Goal: Transaction & Acquisition: Obtain resource

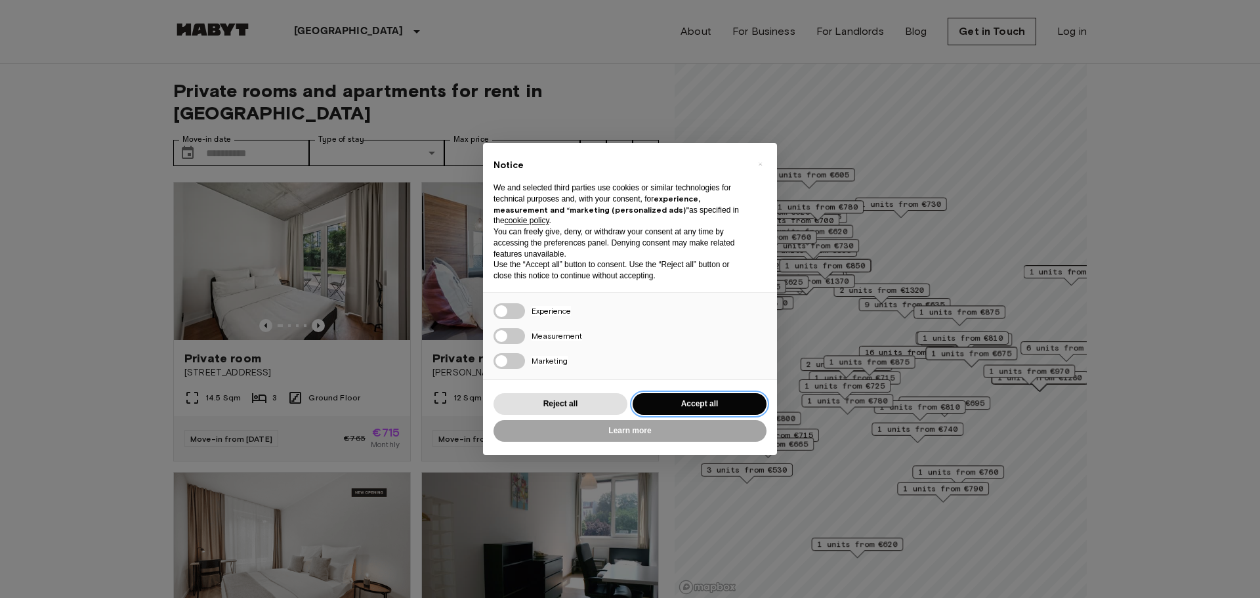
click at [704, 406] on button "Accept all" at bounding box center [700, 404] width 134 height 22
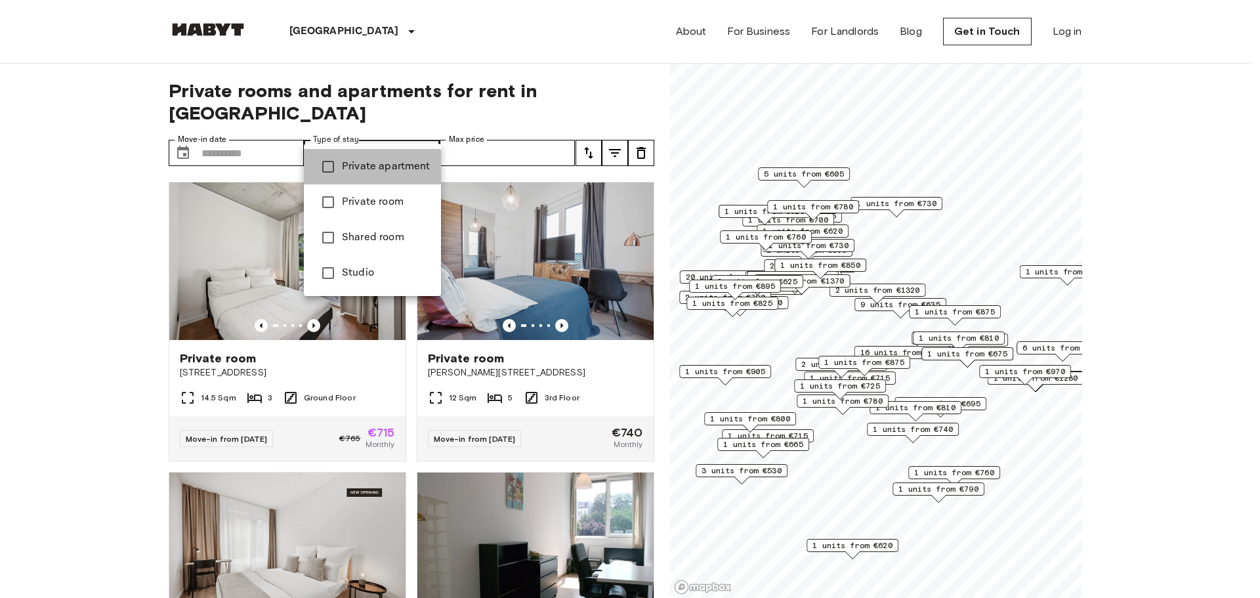
click at [364, 169] on span "Private apartment" at bounding box center [386, 167] width 89 height 16
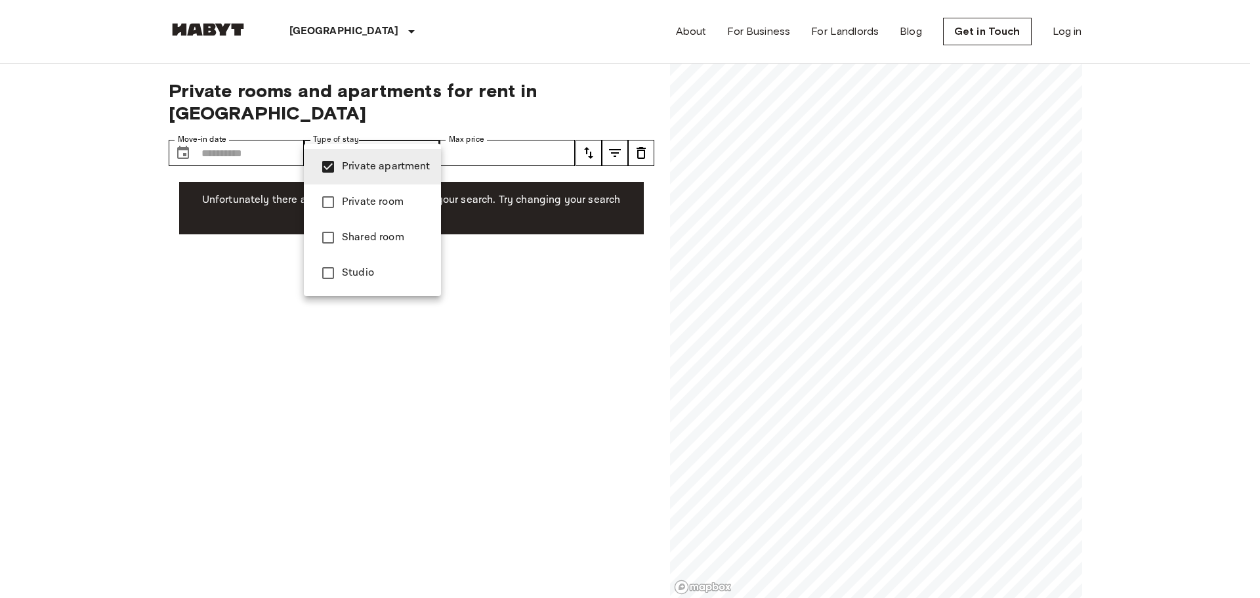
click at [79, 231] on div at bounding box center [630, 299] width 1260 height 598
click at [364, 281] on li "Studio" at bounding box center [372, 272] width 137 height 35
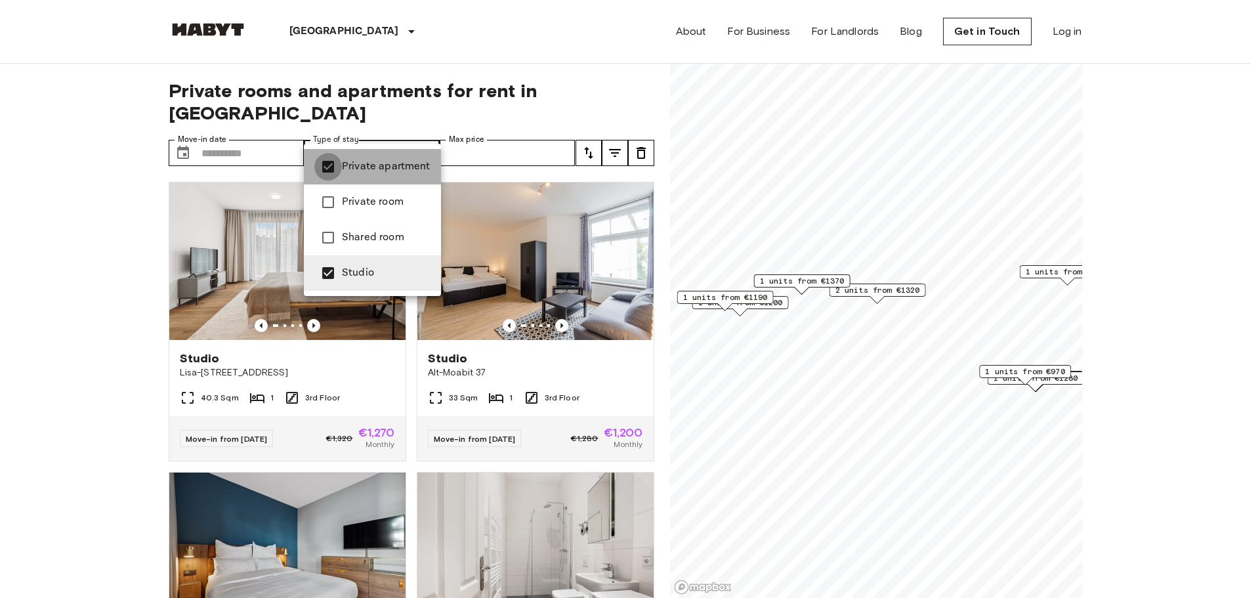
type input "******"
click at [32, 219] on div at bounding box center [630, 299] width 1260 height 598
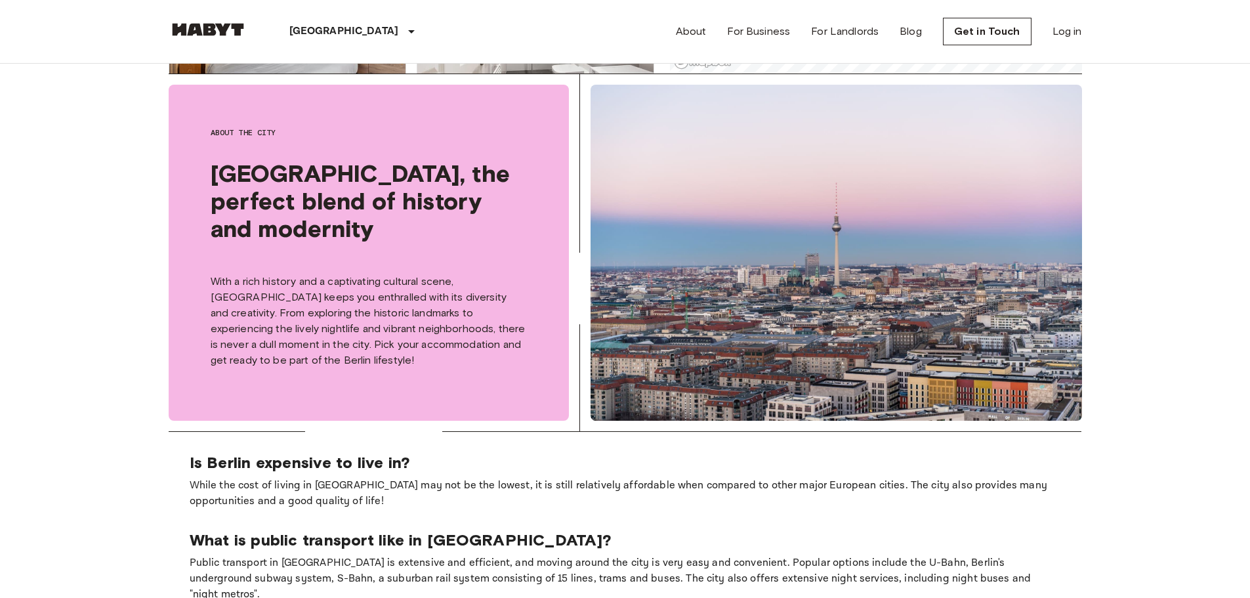
scroll to position [131, 0]
